Goal: Task Accomplishment & Management: Use online tool/utility

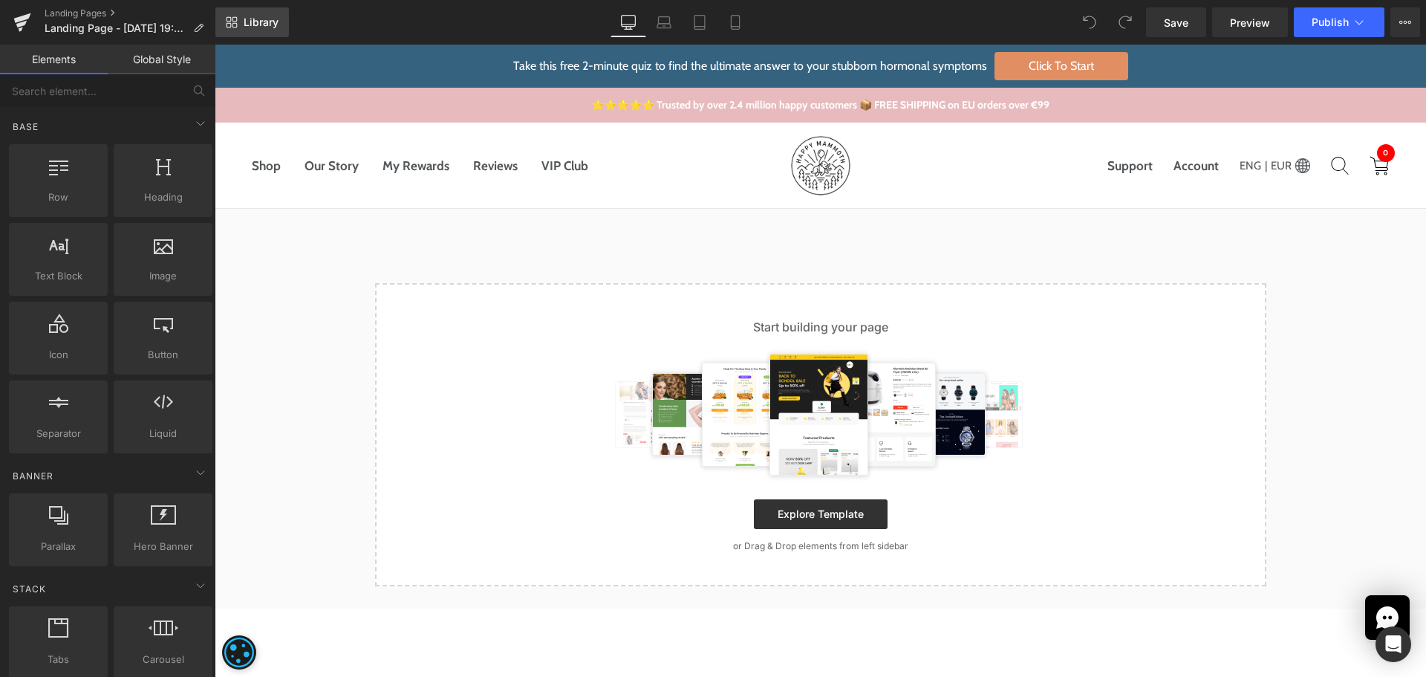
click at [253, 18] on span "Library" at bounding box center [261, 22] width 35 height 13
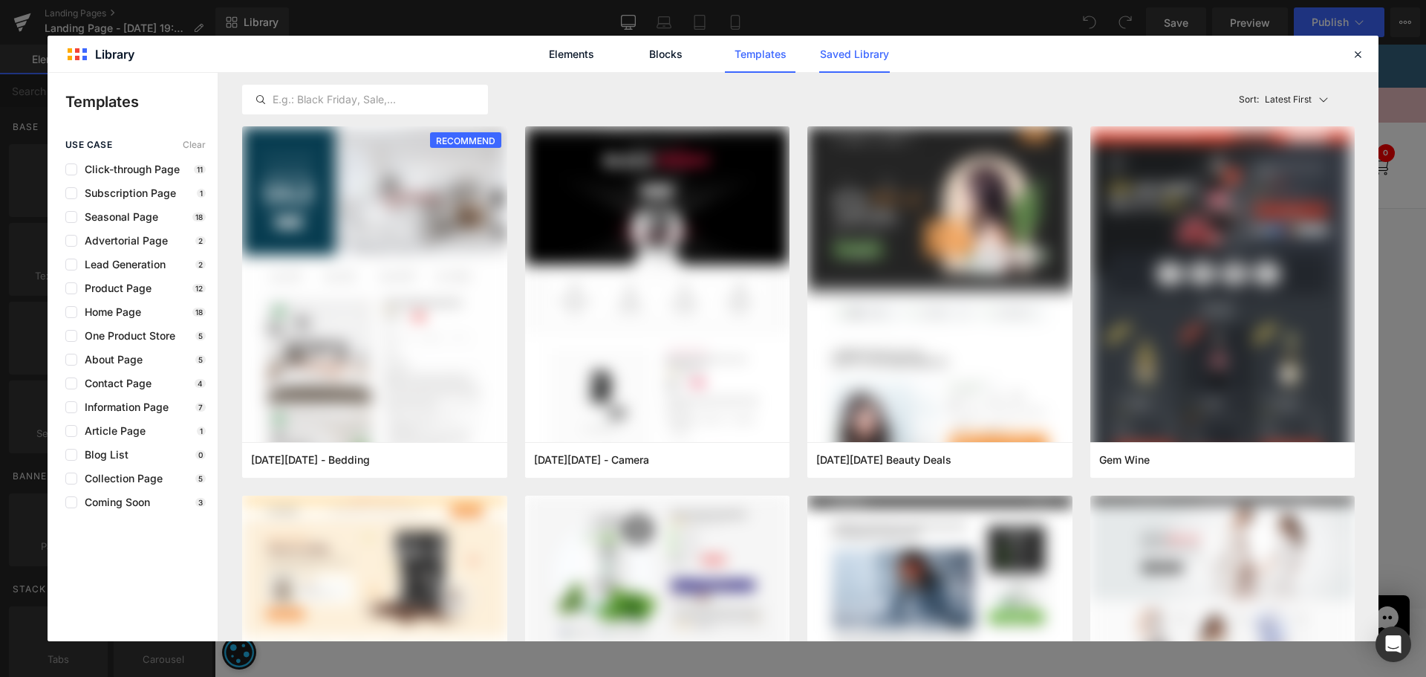
click at [839, 50] on link "Saved Library" at bounding box center [854, 54] width 71 height 37
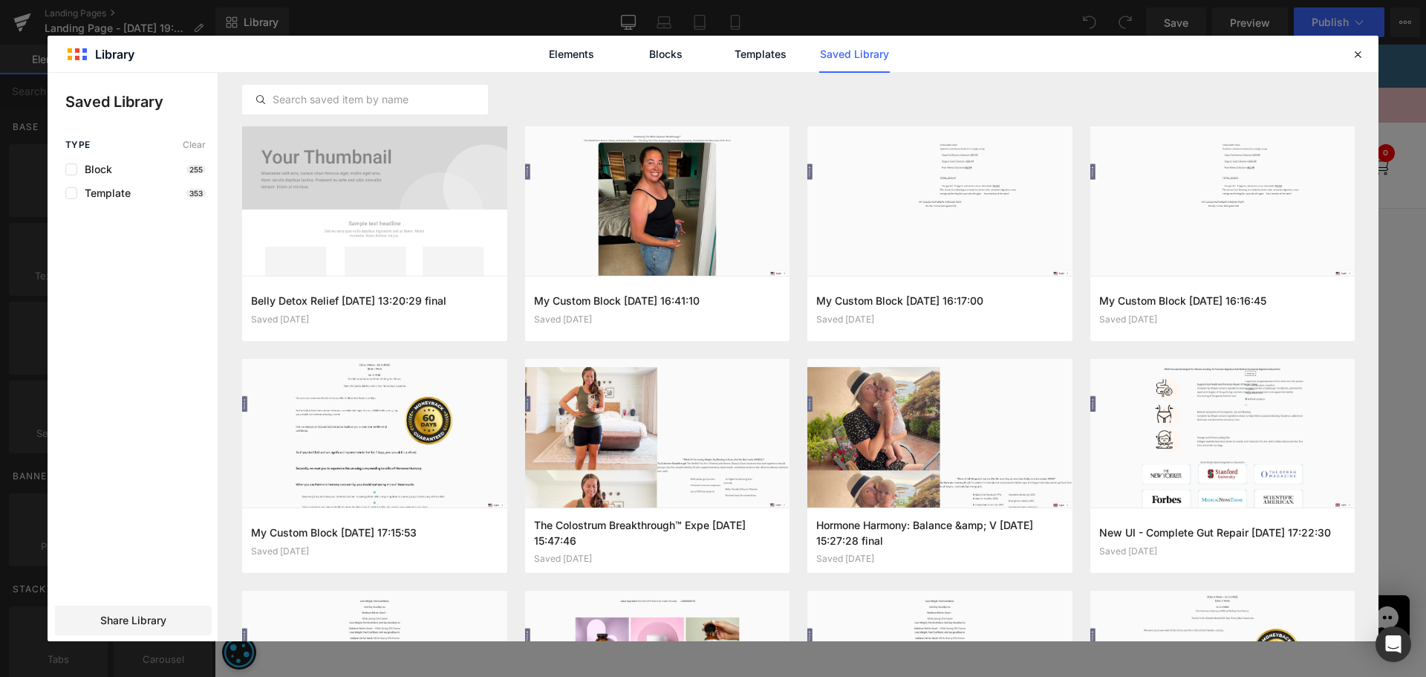
click at [76, 443] on div "Type Clear Block 255 Template 353 Share Library" at bounding box center [133, 390] width 170 height 501
click at [1167, 53] on div "Elements Blocks Templates Saved Library" at bounding box center [713, 54] width 1331 height 36
click at [1357, 51] on icon at bounding box center [1357, 54] width 13 height 13
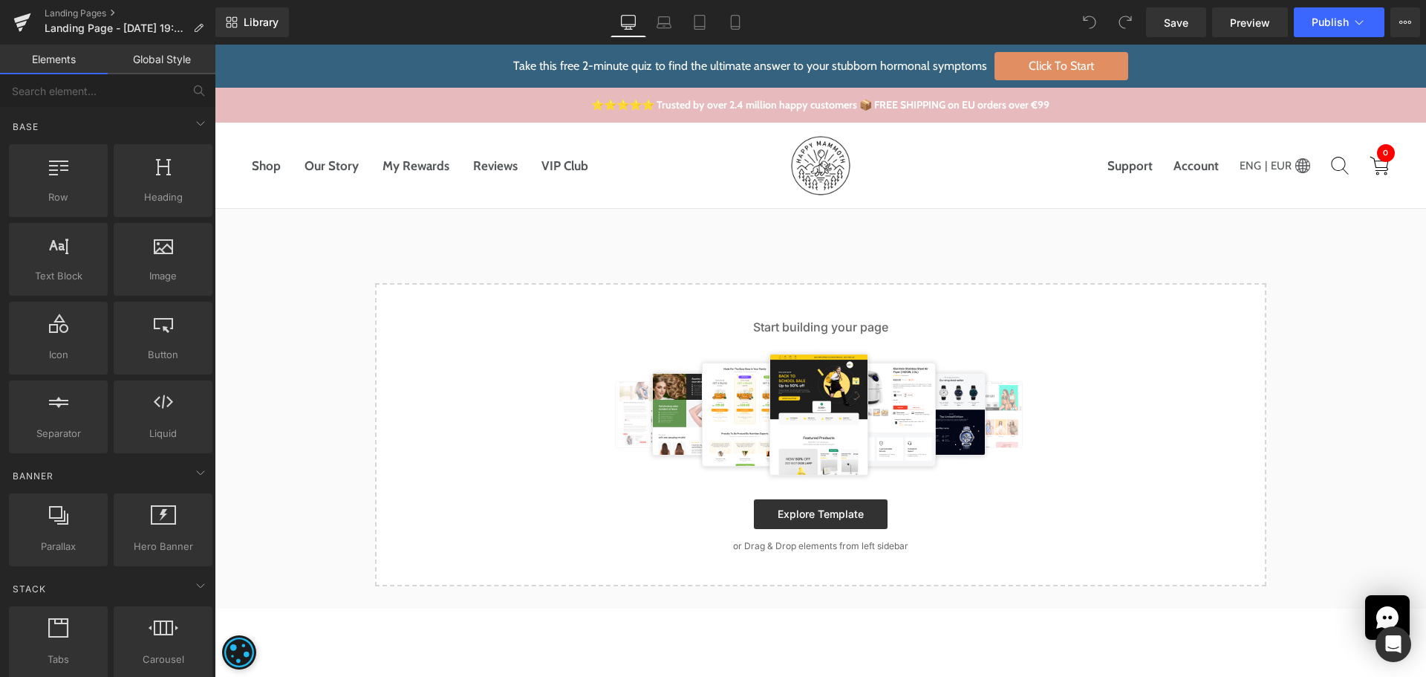
click at [1123, 244] on div "Select your layout" at bounding box center [821, 397] width 1212 height 377
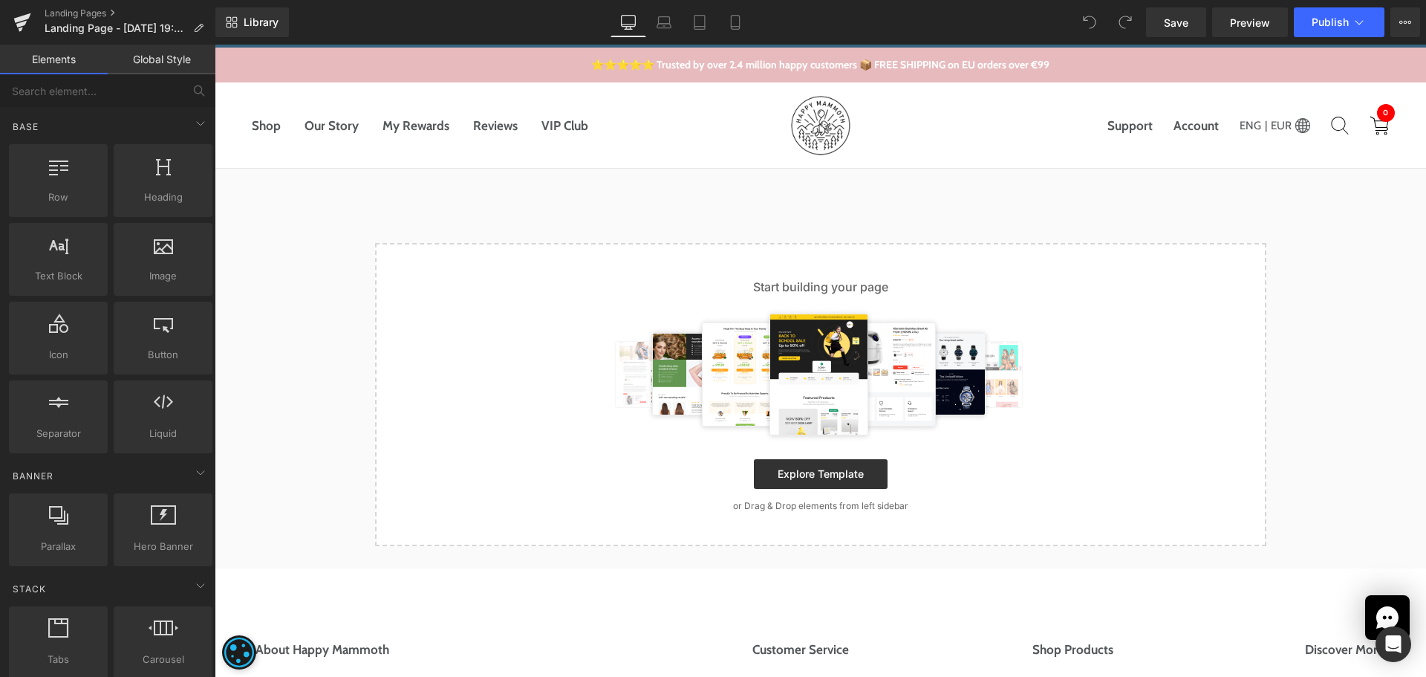
scroll to position [149, 0]
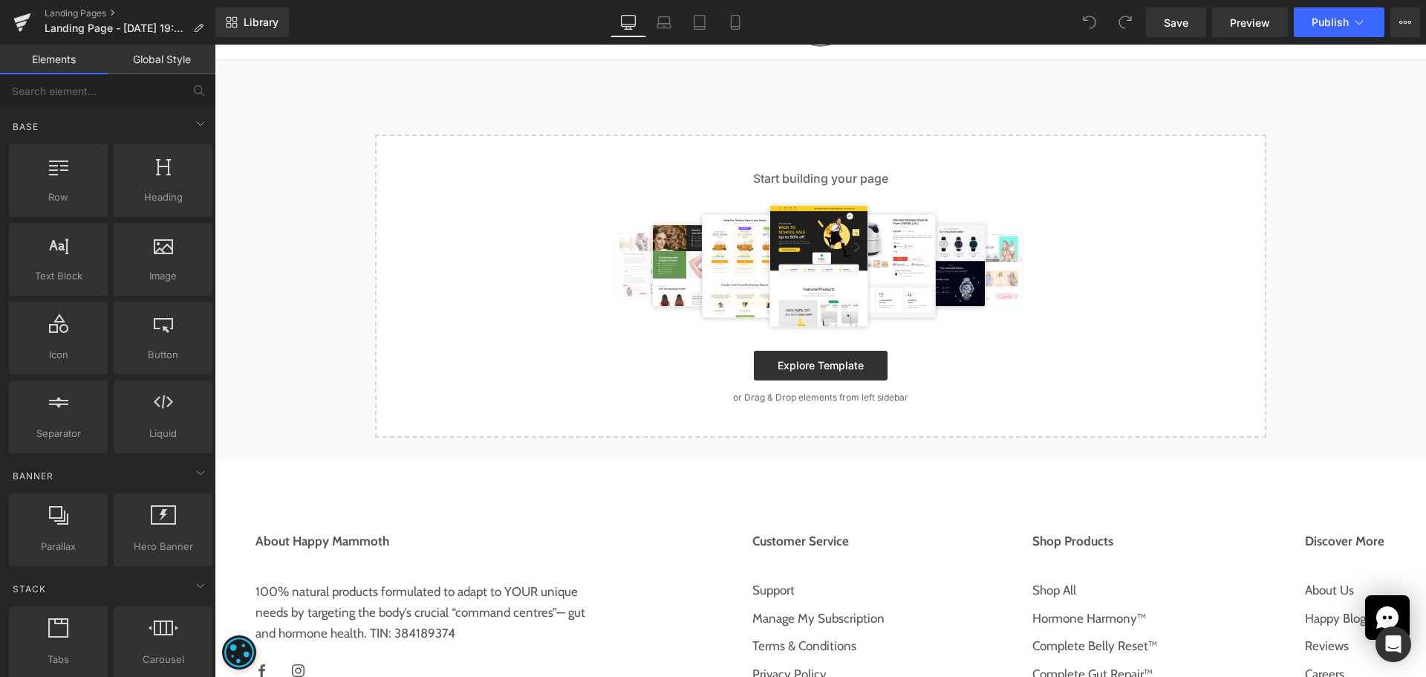
click at [1213, 458] on div "Take this free 2-minute quiz to find the ultimate answer to your stubborn hormo…" at bounding box center [821, 475] width 1212 height 1159
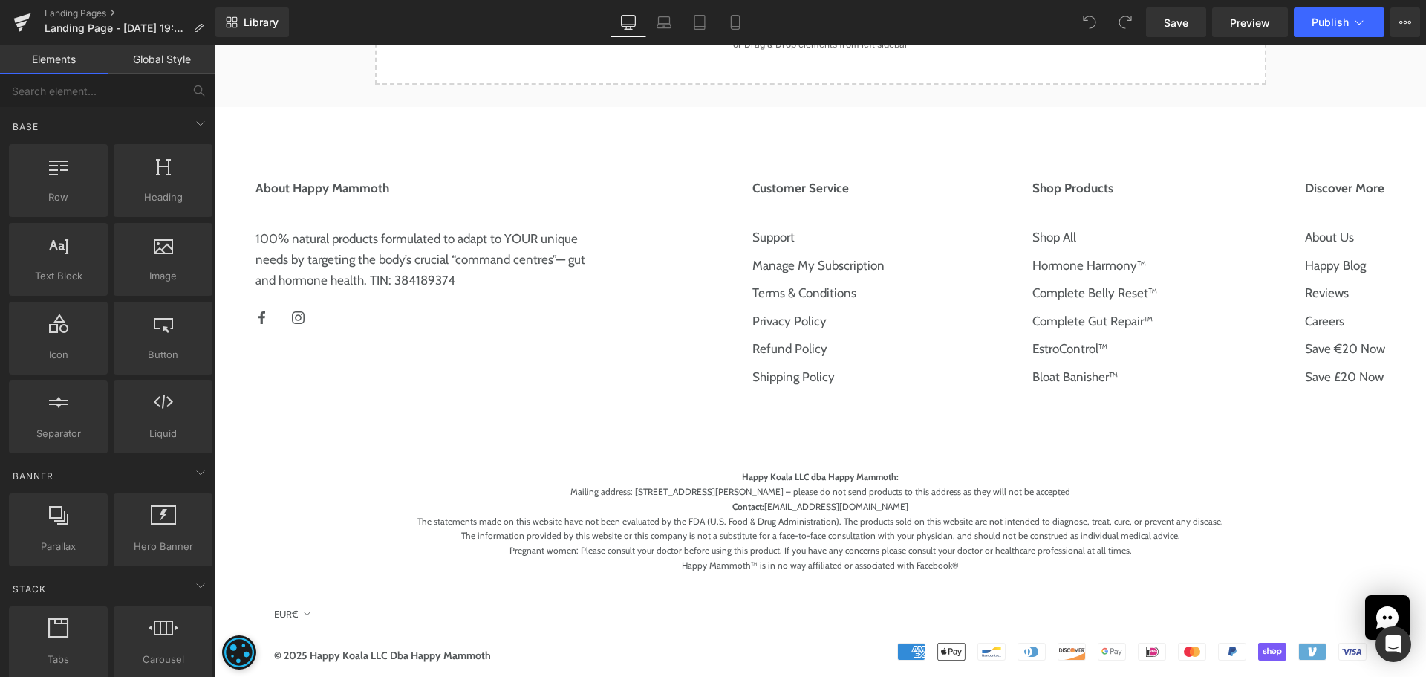
scroll to position [527, 0]
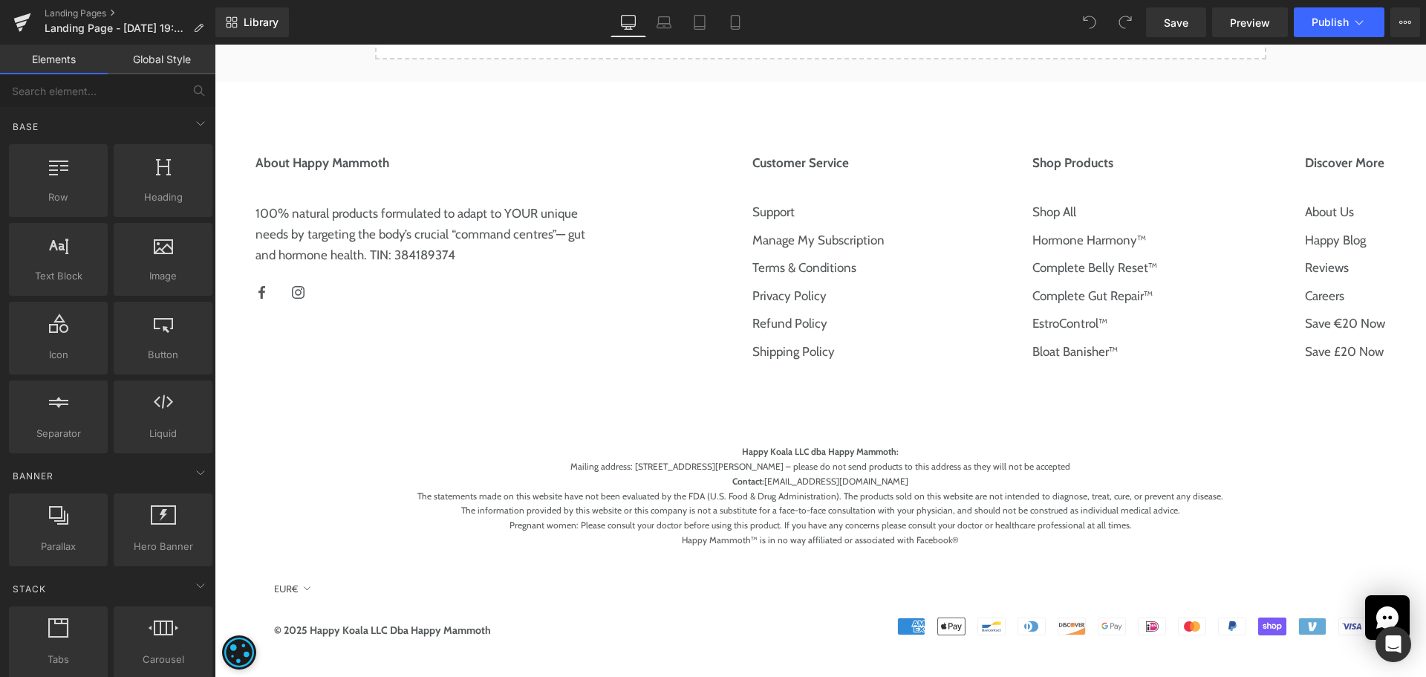
click at [577, 422] on div "About Happy Mammoth 100% natural products formulated to adapt to YOUR unique ne…" at bounding box center [821, 391] width 1212 height 508
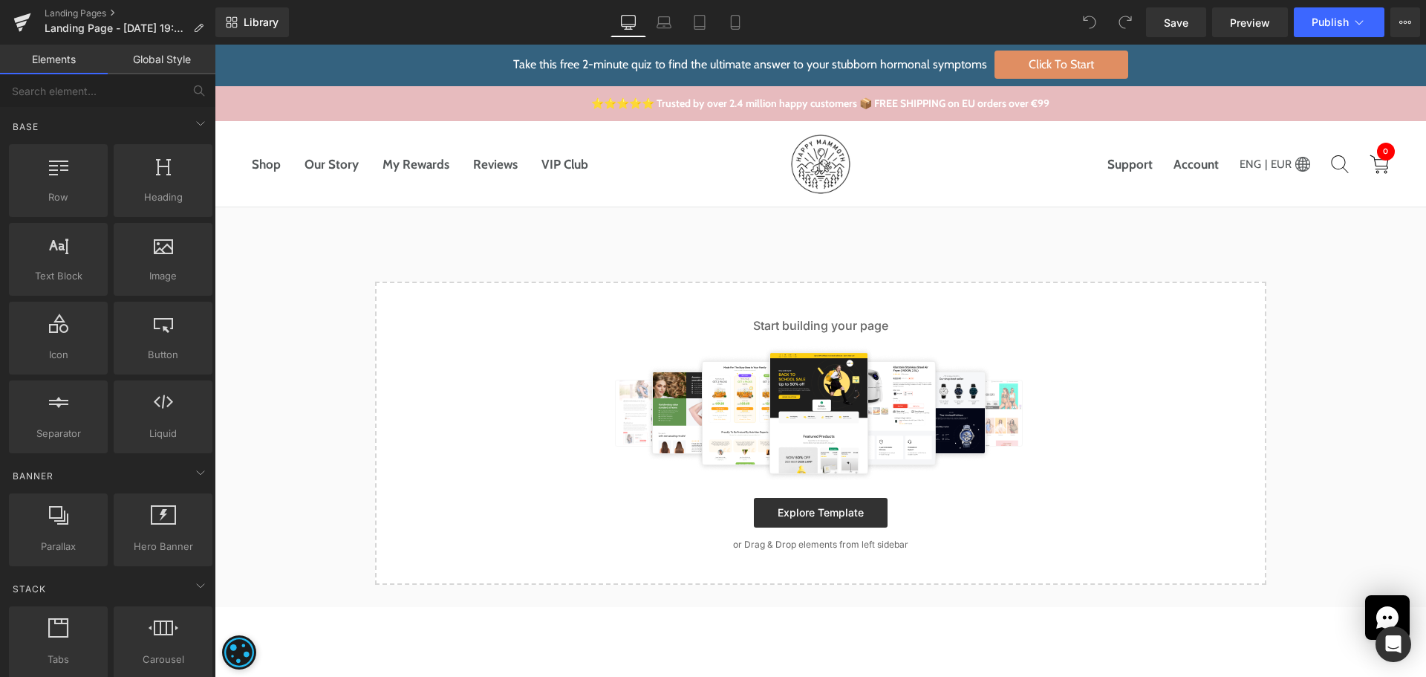
scroll to position [0, 0]
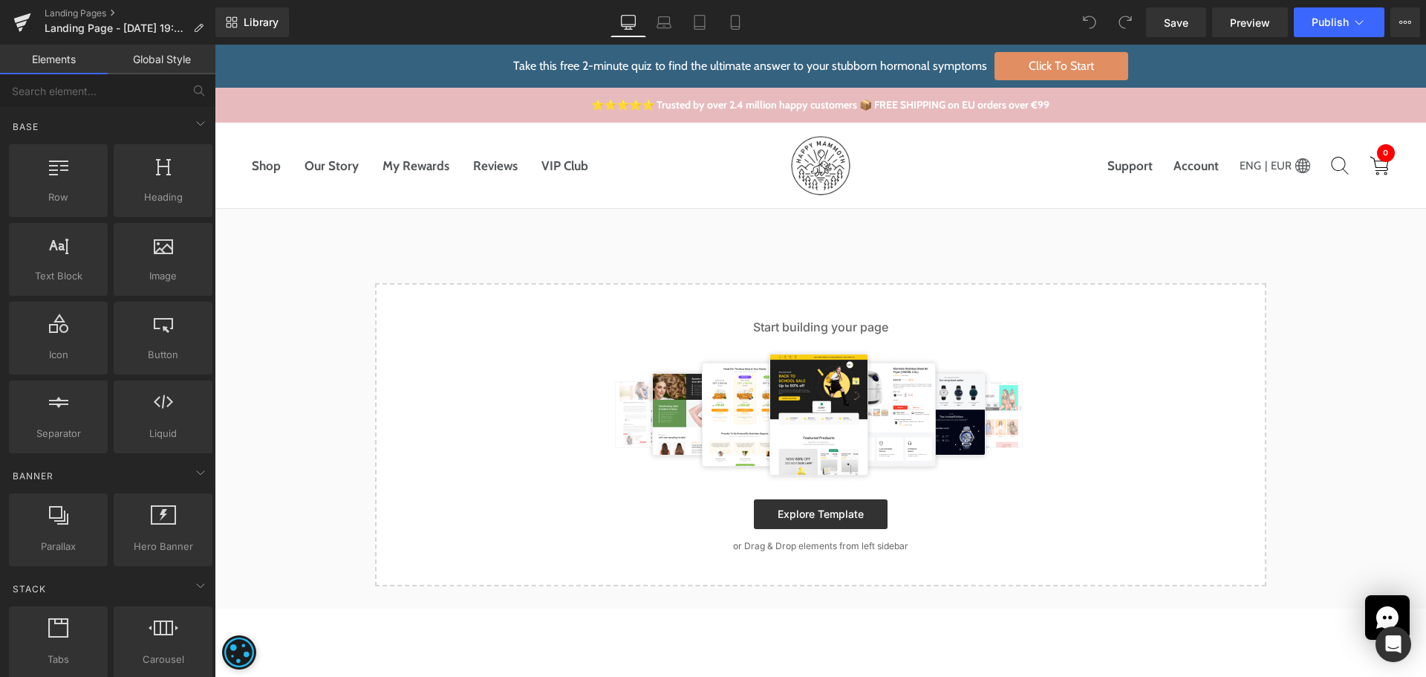
click at [945, 254] on div "Select your layout" at bounding box center [821, 397] width 1212 height 377
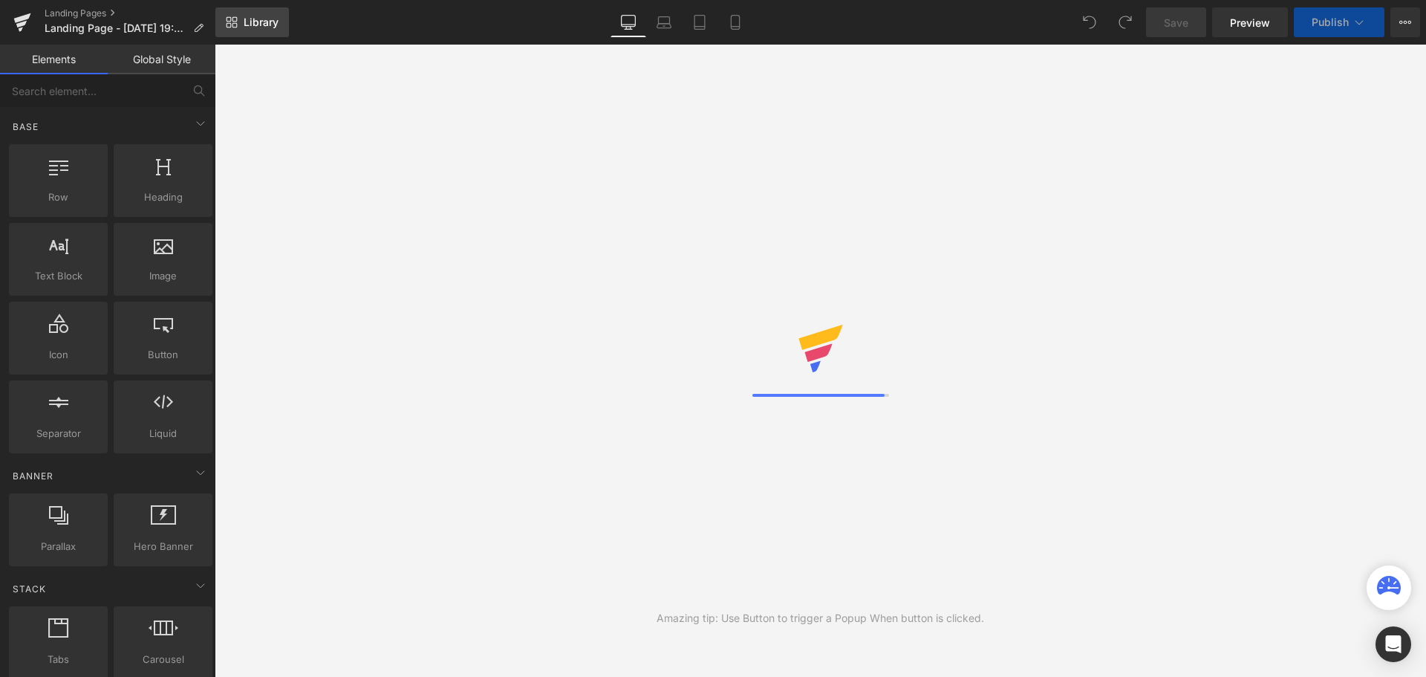
click at [273, 24] on span "Library" at bounding box center [261, 22] width 35 height 13
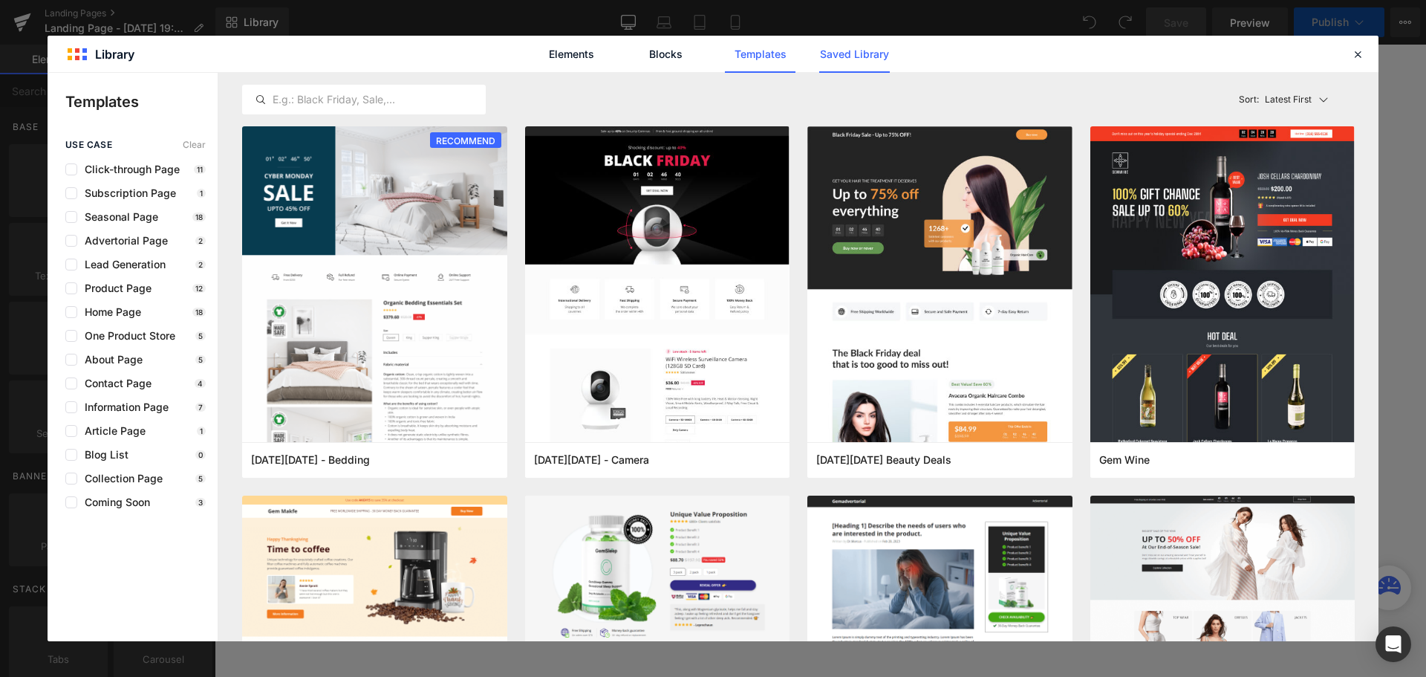
click at [871, 59] on link "Saved Library" at bounding box center [854, 54] width 71 height 37
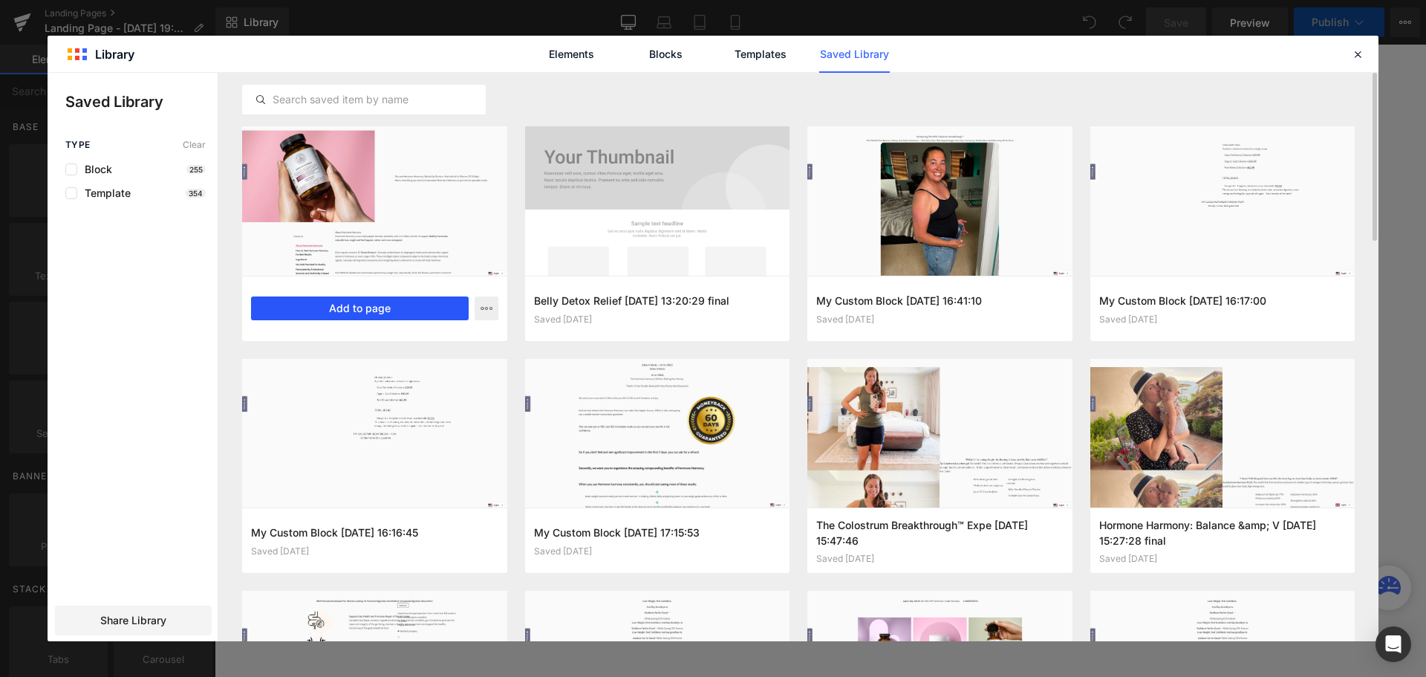
click at [399, 304] on button "Add to page" at bounding box center [360, 308] width 218 height 24
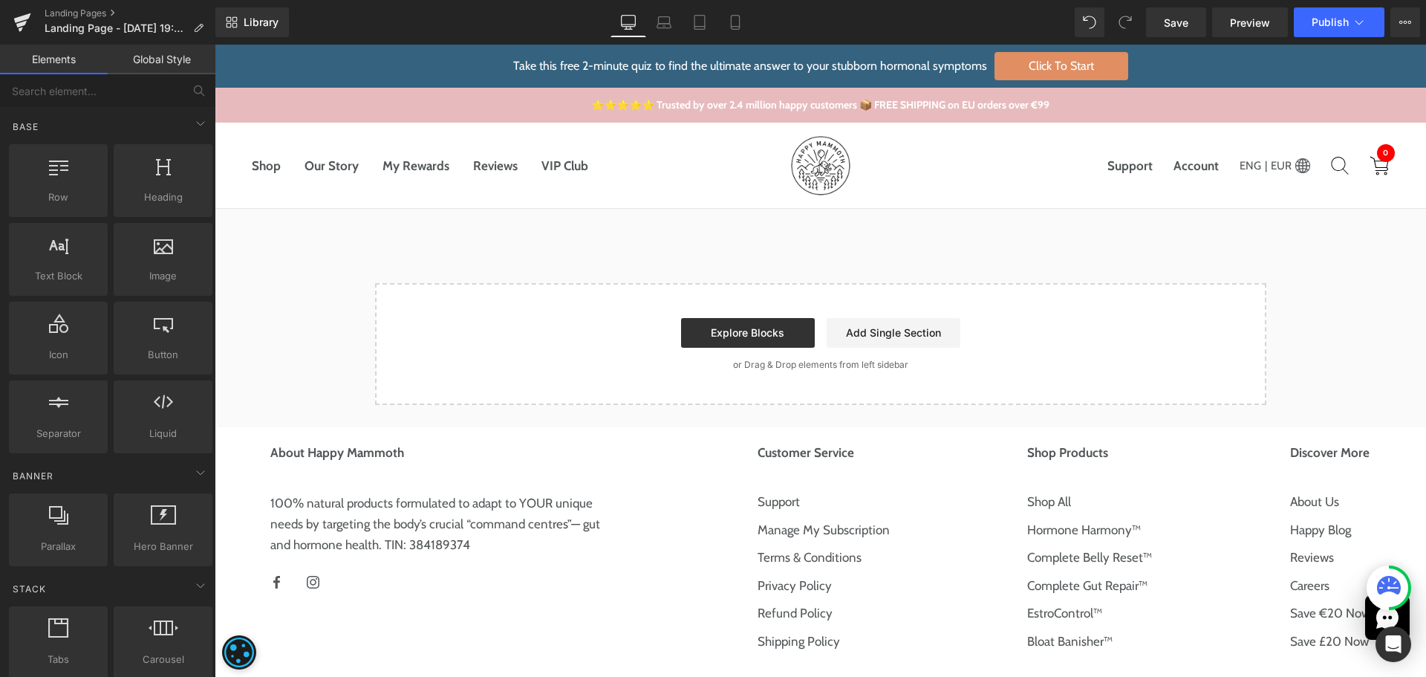
click at [379, 248] on div "Select your layout" at bounding box center [821, 307] width 1212 height 196
click at [264, 13] on link "Library" at bounding box center [252, 22] width 74 height 30
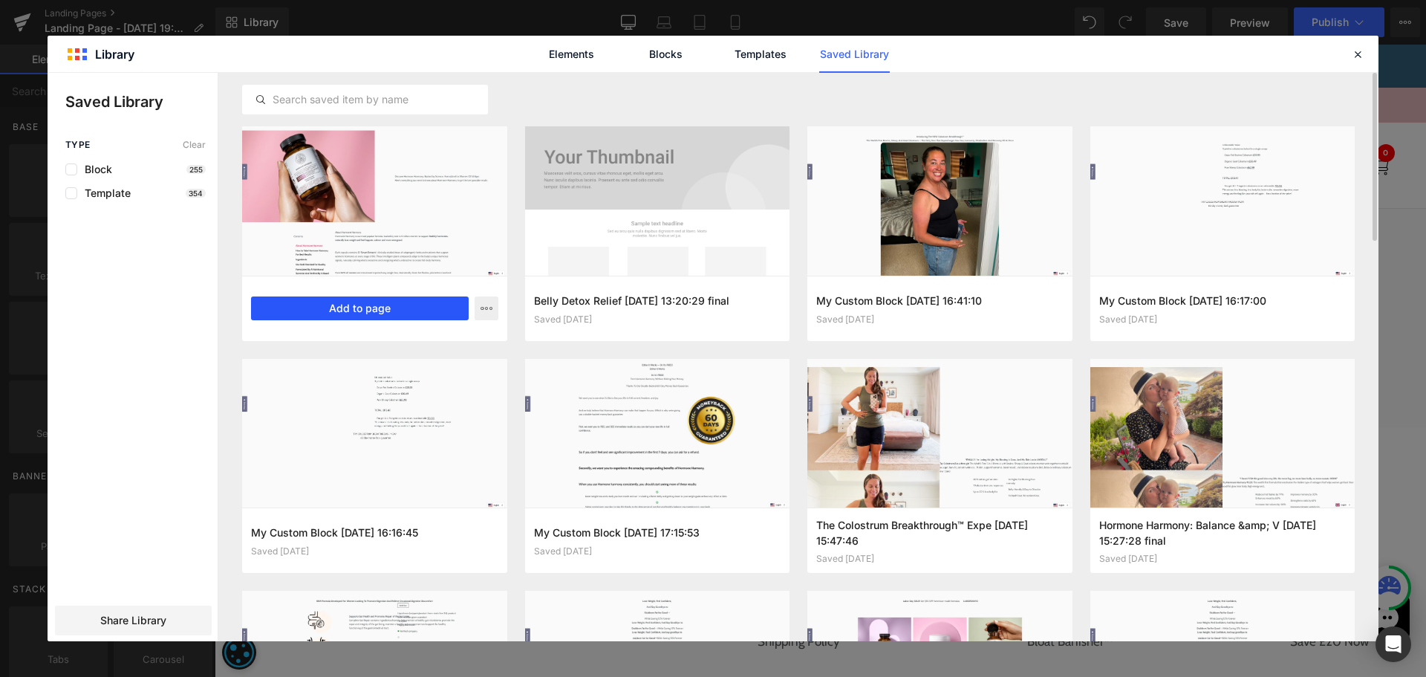
click at [369, 309] on button "Add to page" at bounding box center [360, 308] width 218 height 24
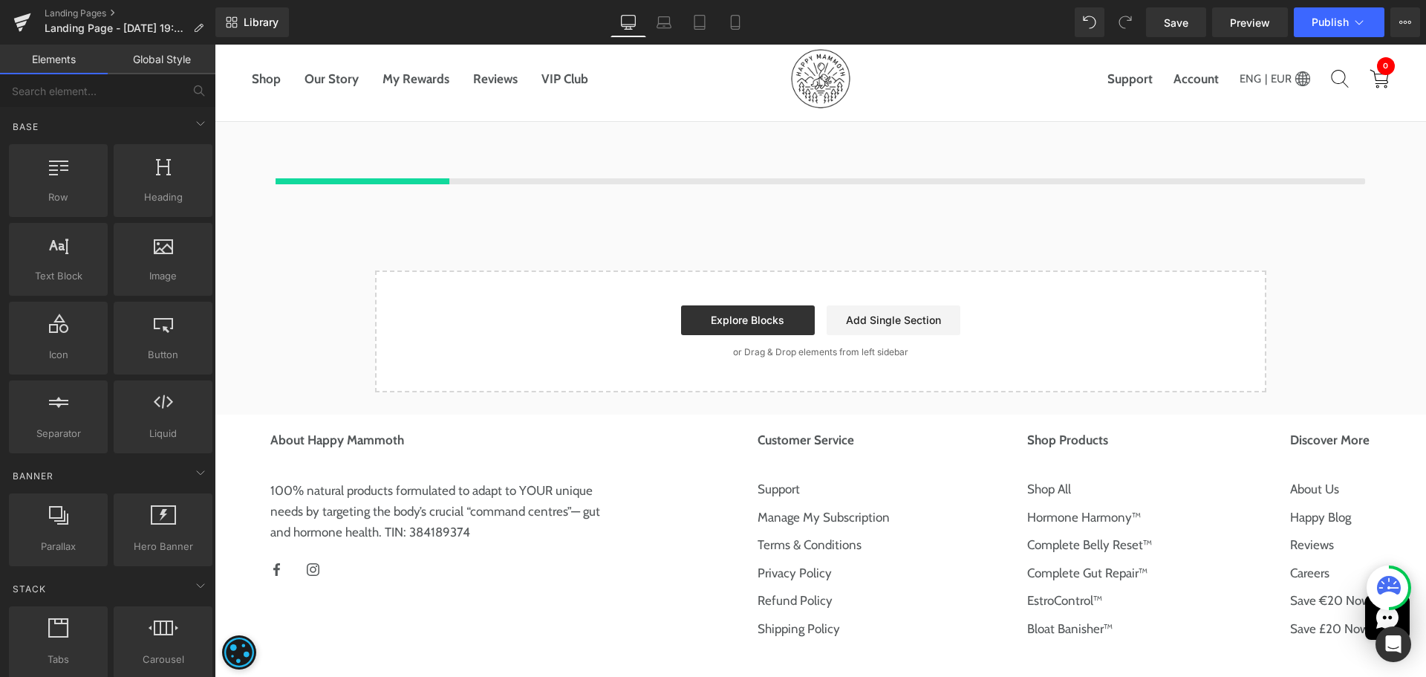
scroll to position [90, 0]
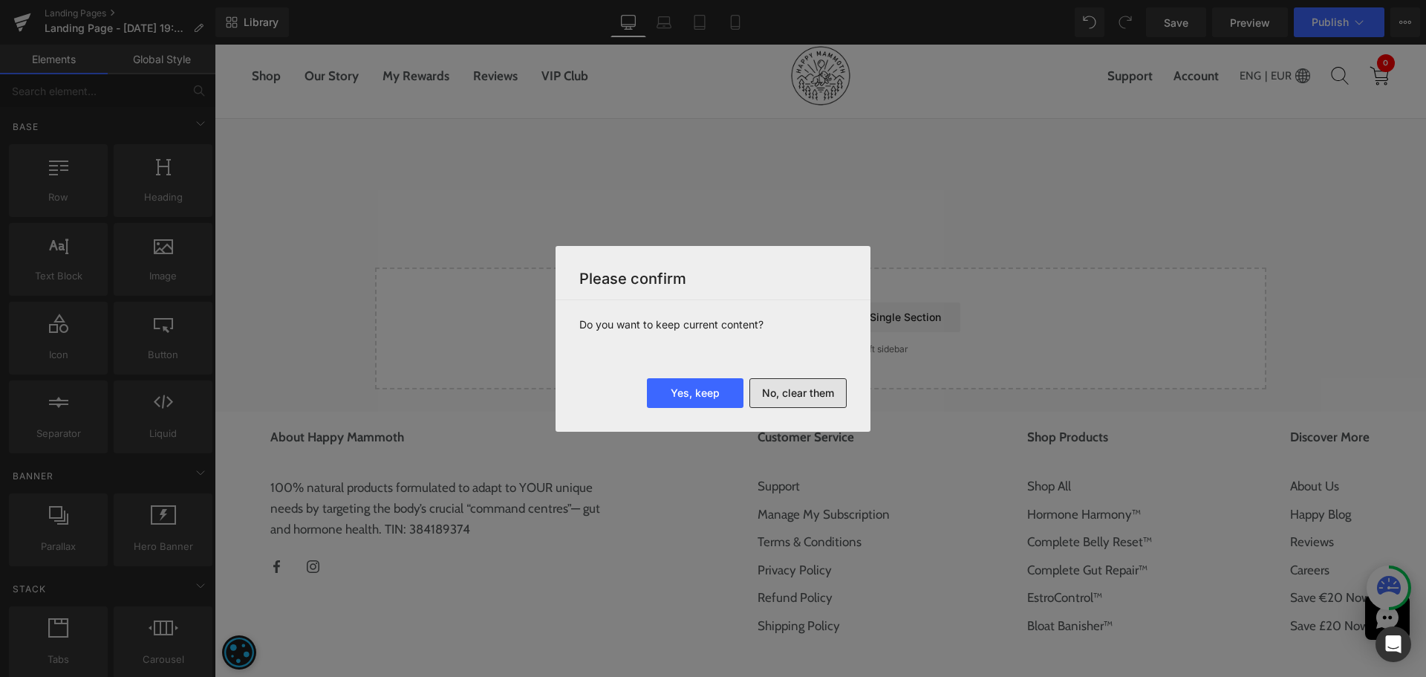
click at [785, 389] on button "No, clear them" at bounding box center [798, 393] width 97 height 30
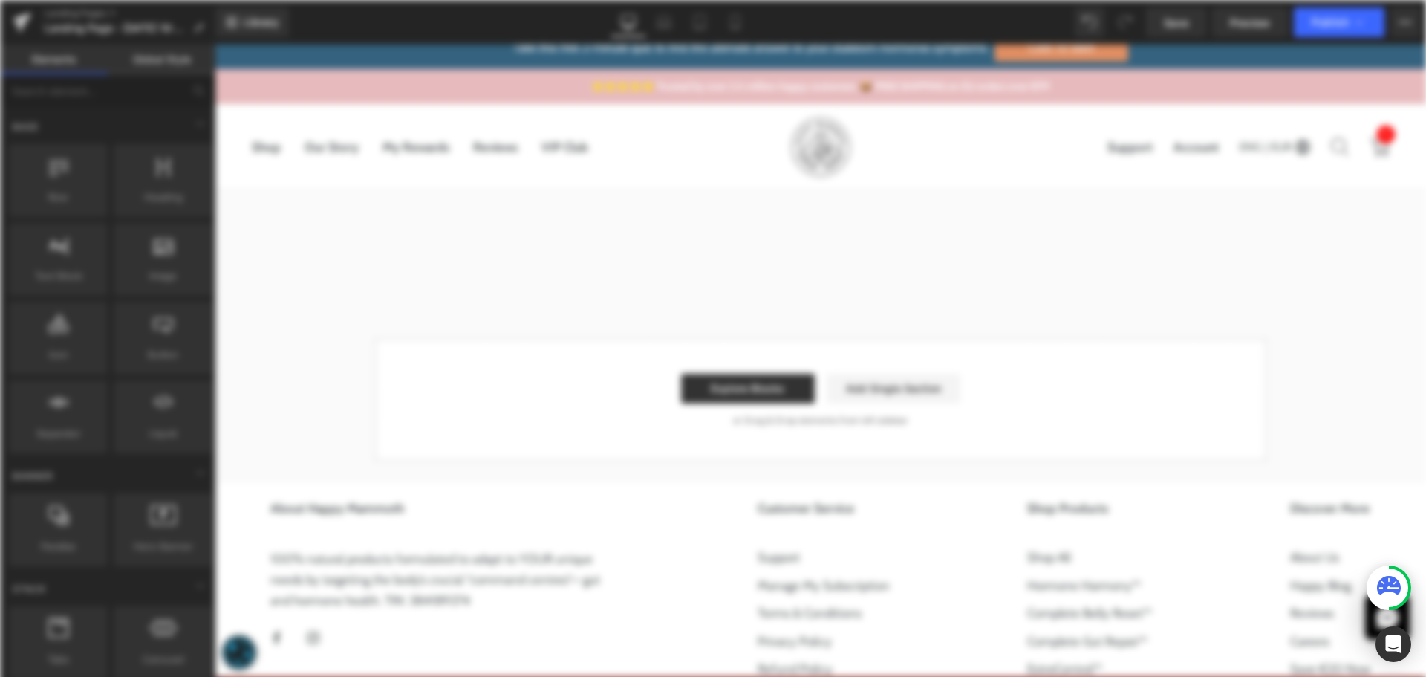
scroll to position [0, 0]
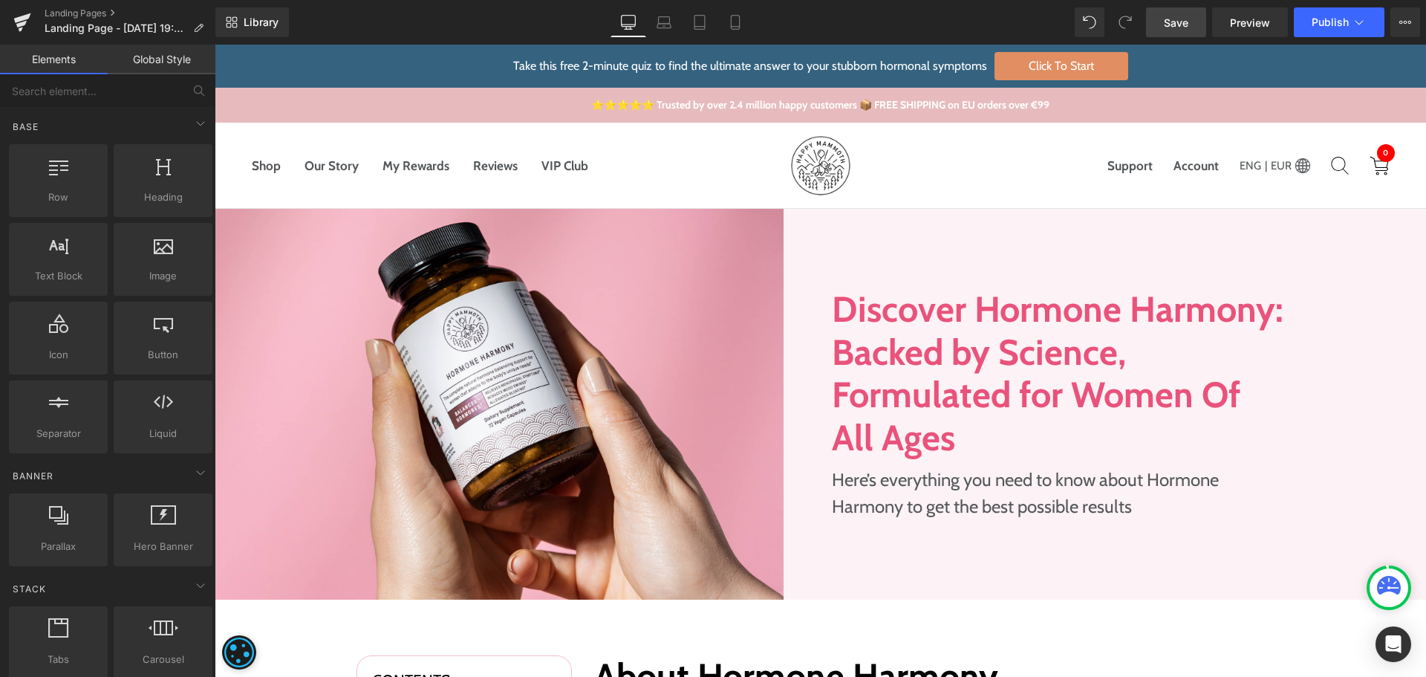
click at [1199, 31] on link "Save" at bounding box center [1176, 22] width 60 height 30
click at [1165, 9] on link "Save" at bounding box center [1176, 22] width 60 height 30
click at [190, 33] on p "Landing Page - [DATE] 19:37:44" at bounding box center [124, 28] width 171 height 18
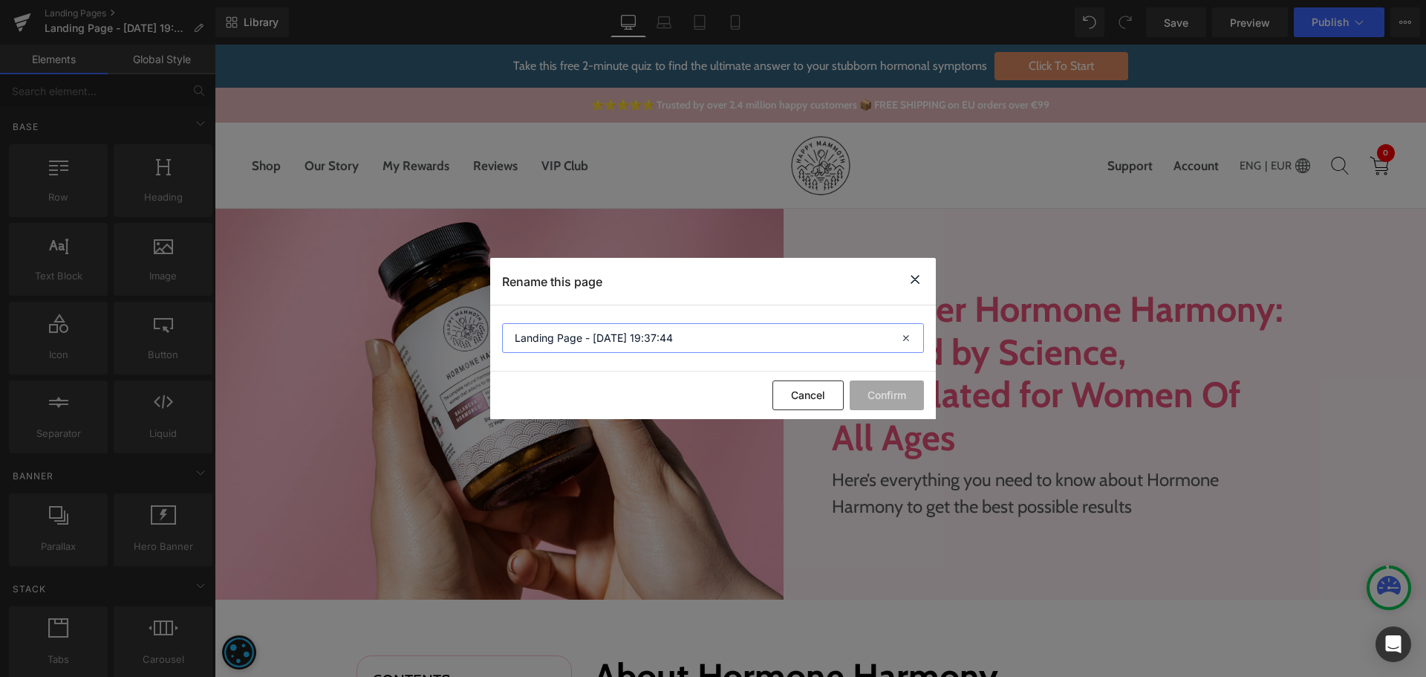
click at [597, 337] on input "Landing Page - [DATE] 19:37:44" at bounding box center [713, 338] width 422 height 30
paste input "Discover Hormone Harmony"
type input "Discover Hormone Harmony"
click at [893, 387] on button "Confirm" at bounding box center [887, 395] width 74 height 30
